Goal: Task Accomplishment & Management: Manage account settings

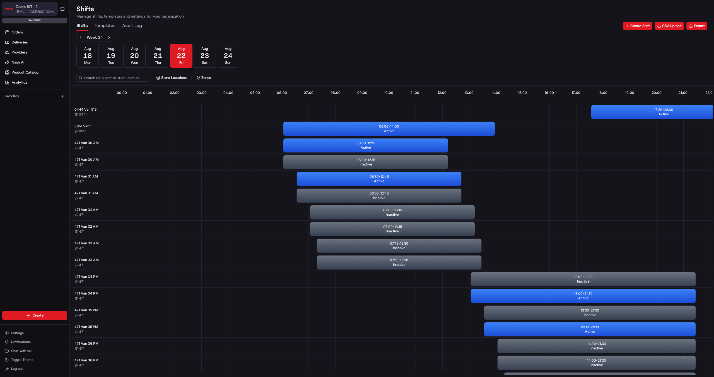
click at [38, 6] on icon "button" at bounding box center [37, 7] width 4 height 4
type input "org_gpkinF"
click at [81, 26] on div "MILKRUN" at bounding box center [100, 28] width 81 height 11
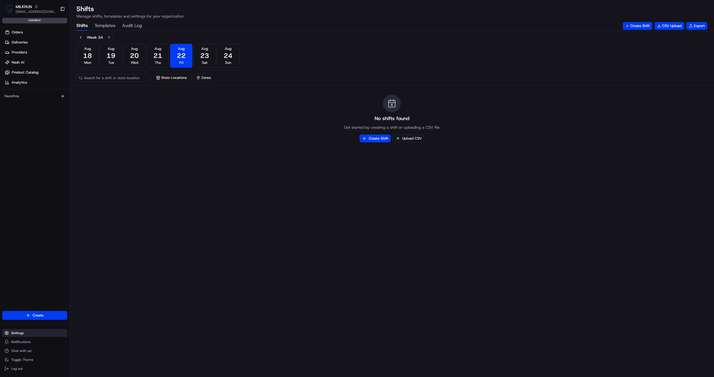
click at [15, 333] on span "Settings" at bounding box center [17, 333] width 13 height 4
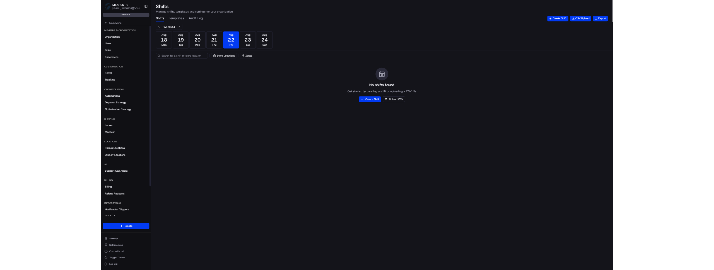
scroll to position [49, 0]
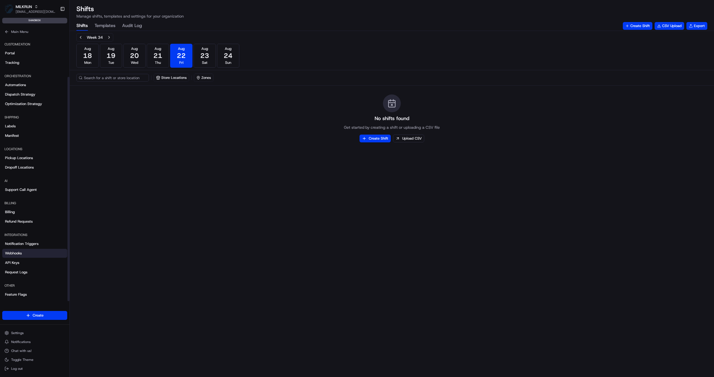
click at [11, 253] on span "Webhooks" at bounding box center [13, 253] width 17 height 5
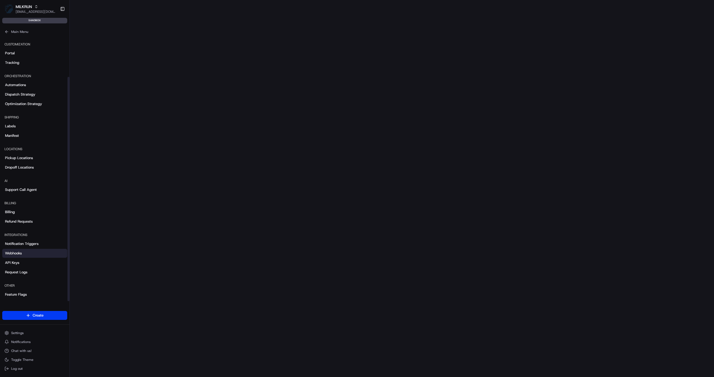
click at [27, 254] on link "Webhooks" at bounding box center [34, 253] width 65 height 9
